Goal: Transaction & Acquisition: Subscribe to service/newsletter

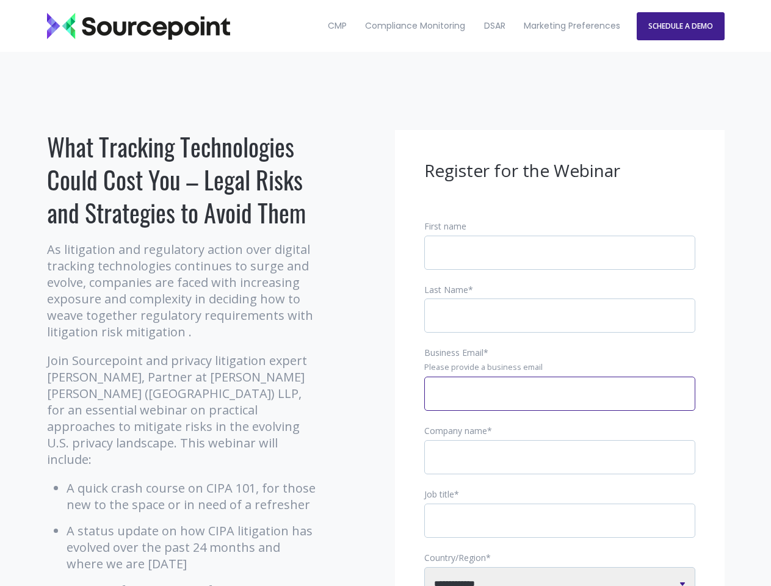
click at [560, 404] on input "Business Email *" at bounding box center [559, 394] width 271 height 34
